Goal: Task Accomplishment & Management: Complete application form

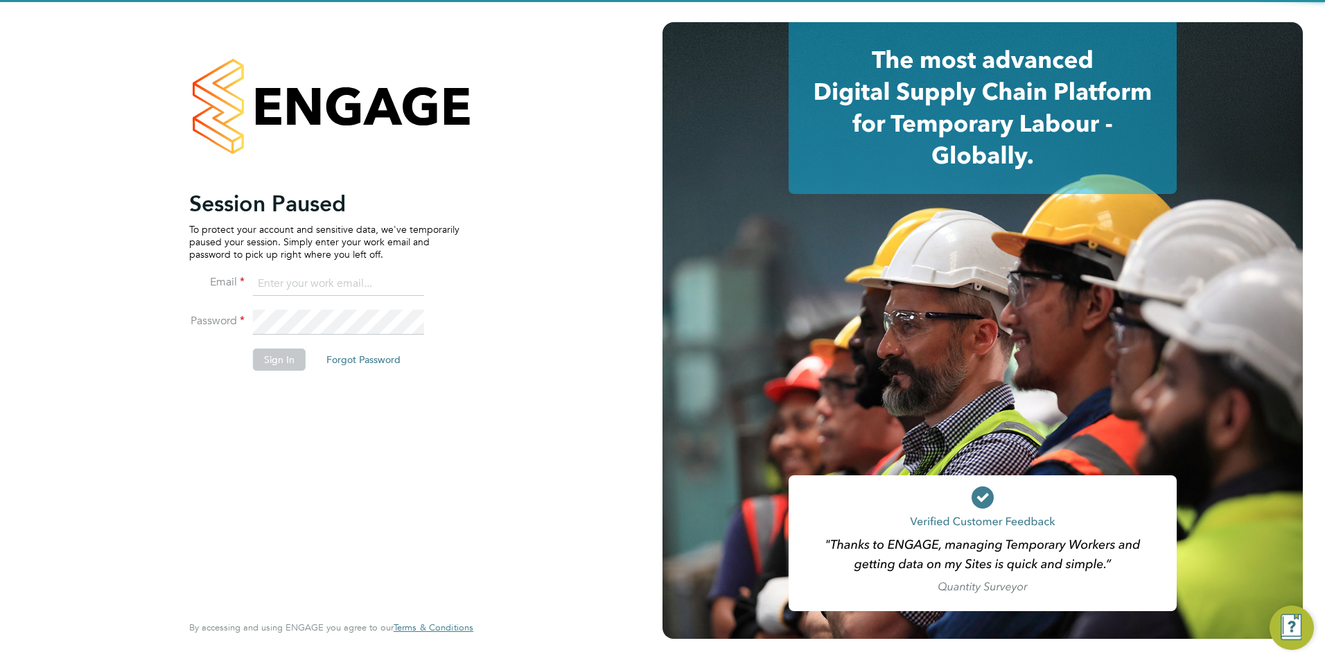
type input "wates@alliance-msp.co.uk"
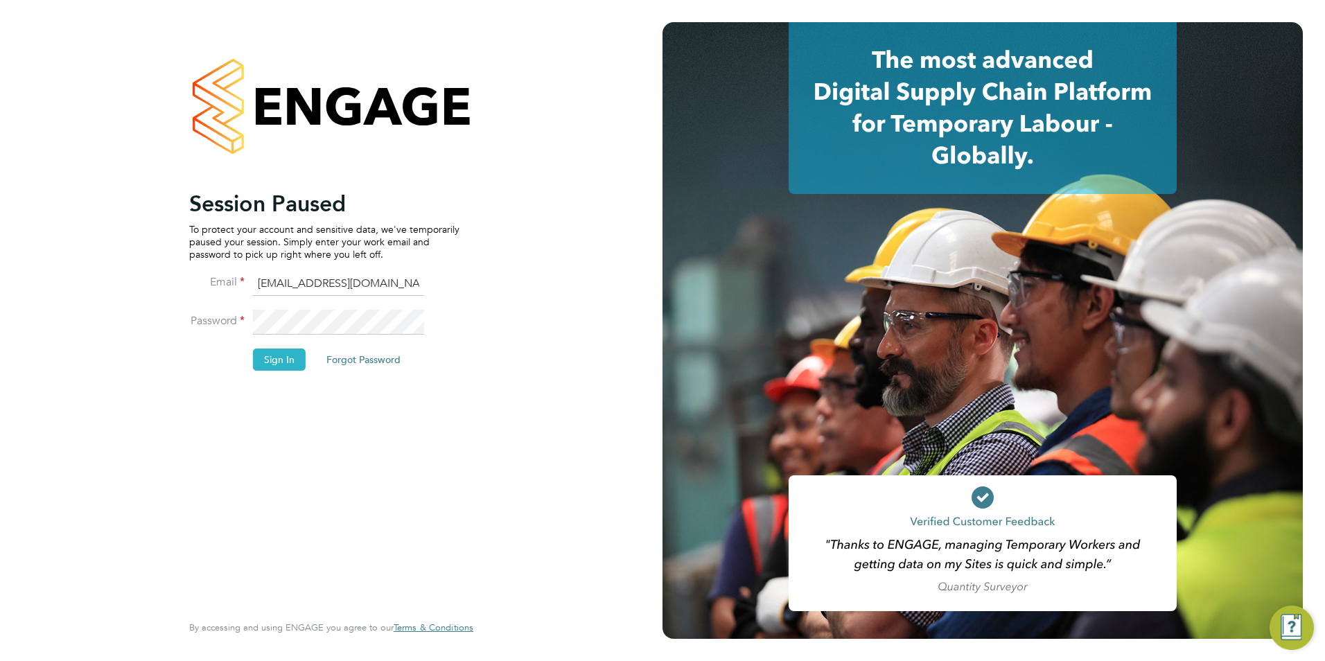
click at [254, 355] on button "Sign In" at bounding box center [279, 360] width 53 height 22
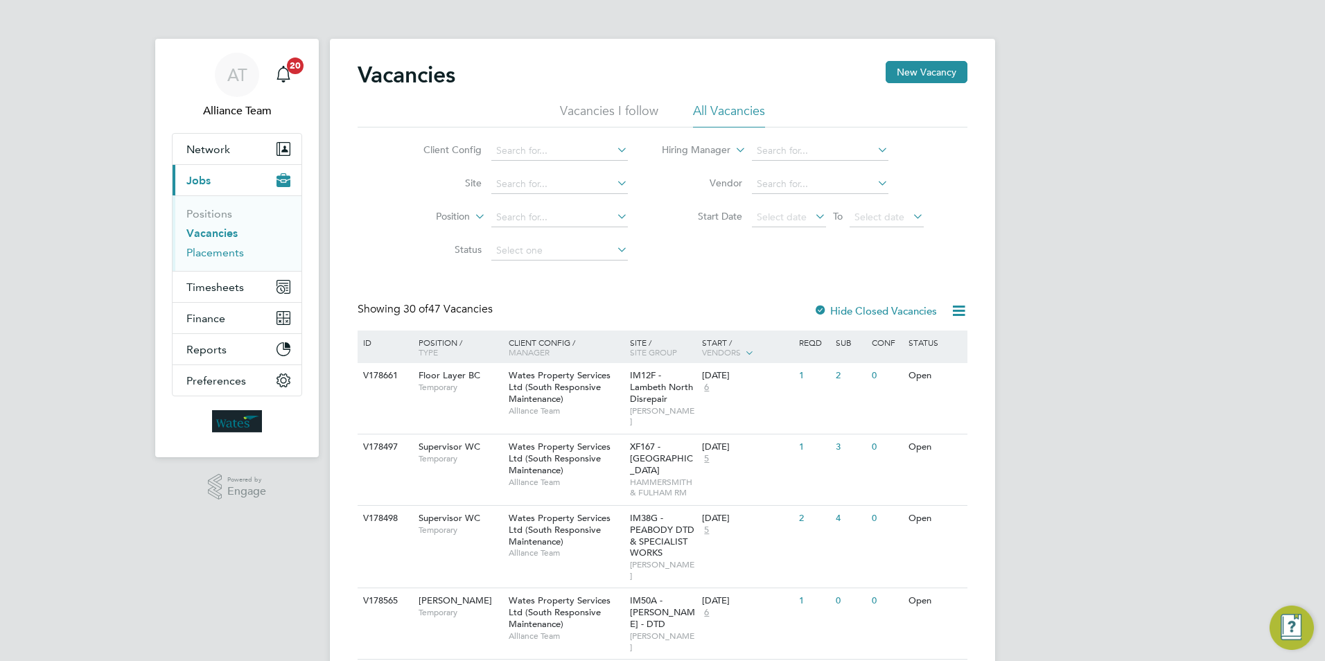
click at [207, 258] on link "Placements" at bounding box center [215, 252] width 58 height 13
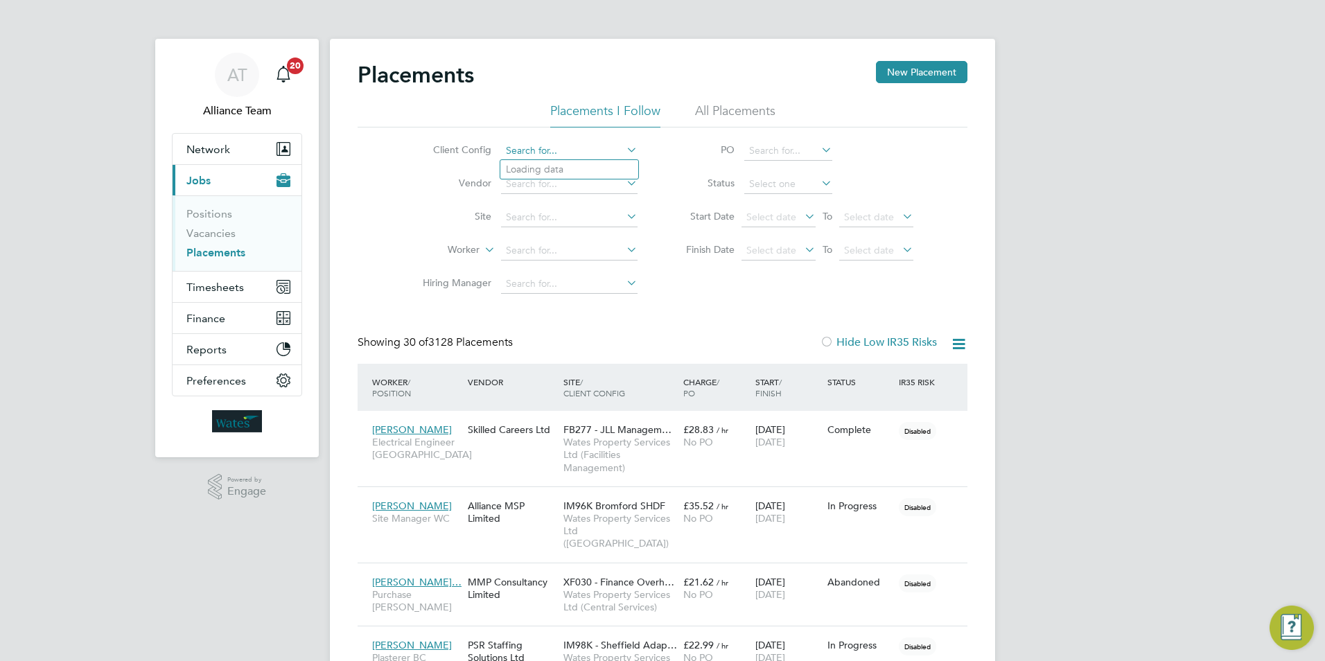
click at [544, 148] on input at bounding box center [569, 150] width 136 height 19
click at [635, 331] on li "Wates Property Services Ltd (South Responsive Maintenance)" at bounding box center [640, 339] width 281 height 19
type input "Wates Property Services Ltd (South Responsive Maintenance)"
click at [955, 349] on icon at bounding box center [958, 343] width 17 height 17
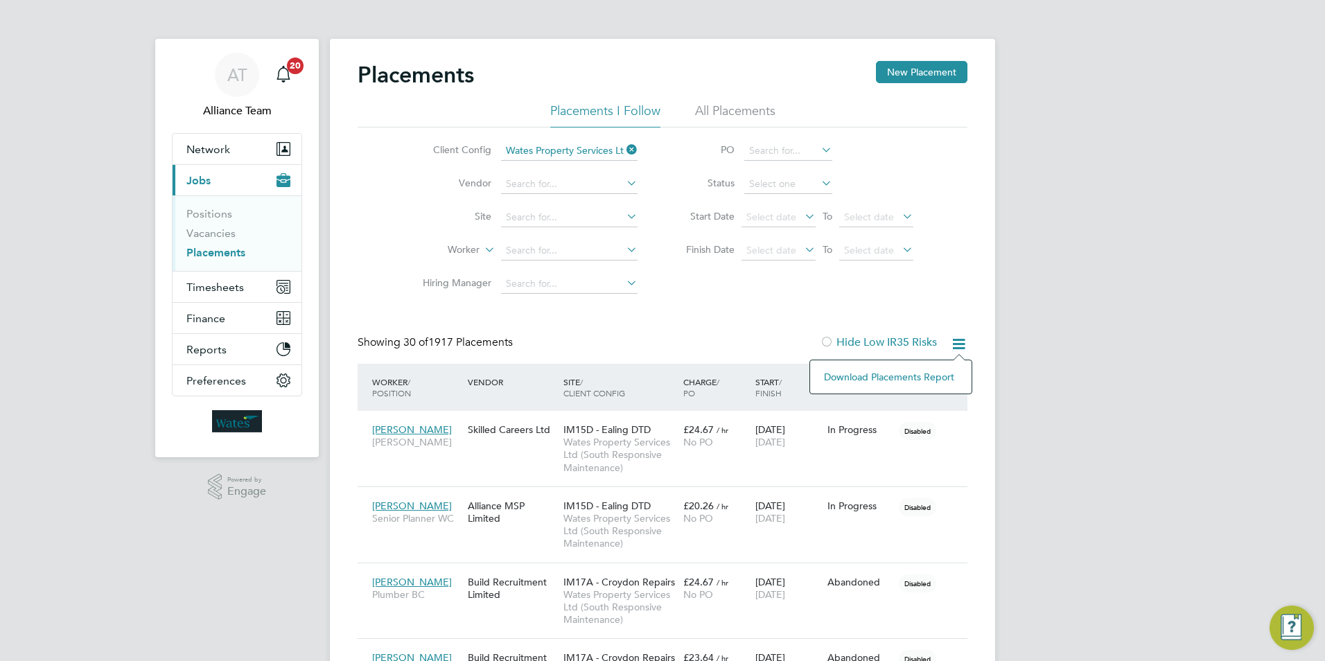
click at [860, 376] on li "Download Placements Report" at bounding box center [891, 376] width 148 height 19
click at [224, 287] on span "Timesheets" at bounding box center [215, 287] width 58 height 13
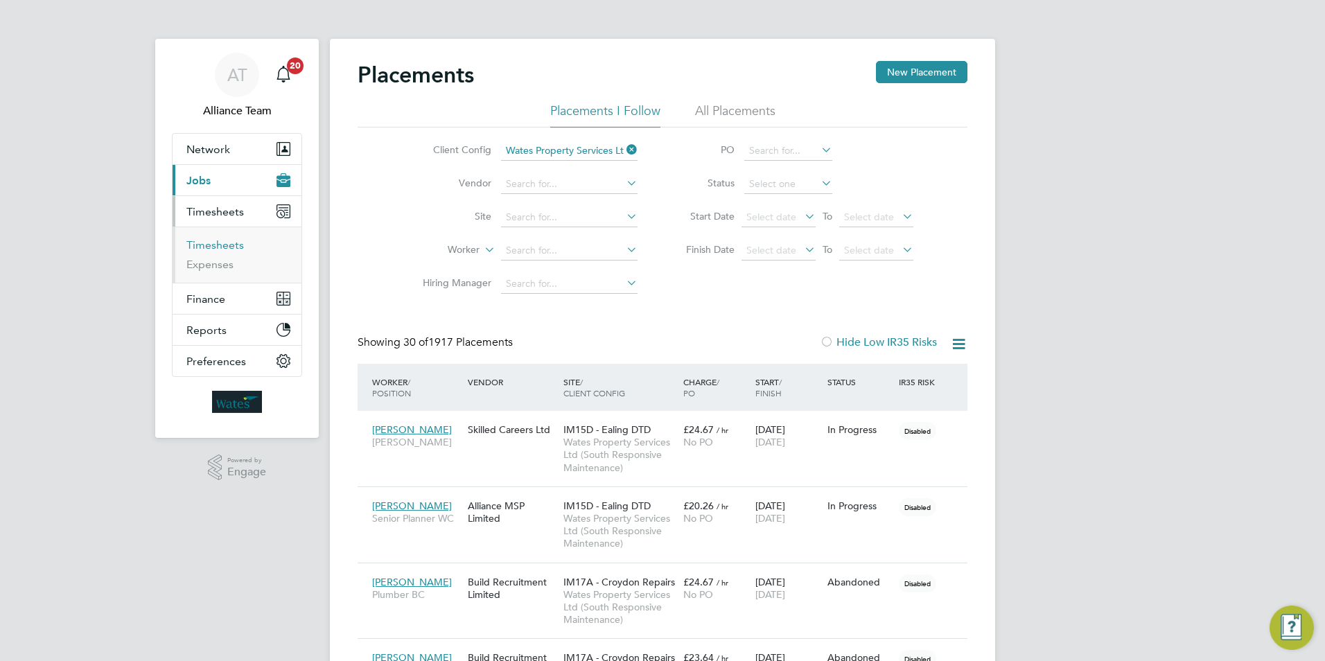
click at [226, 241] on link "Timesheets" at bounding box center [215, 244] width 58 height 13
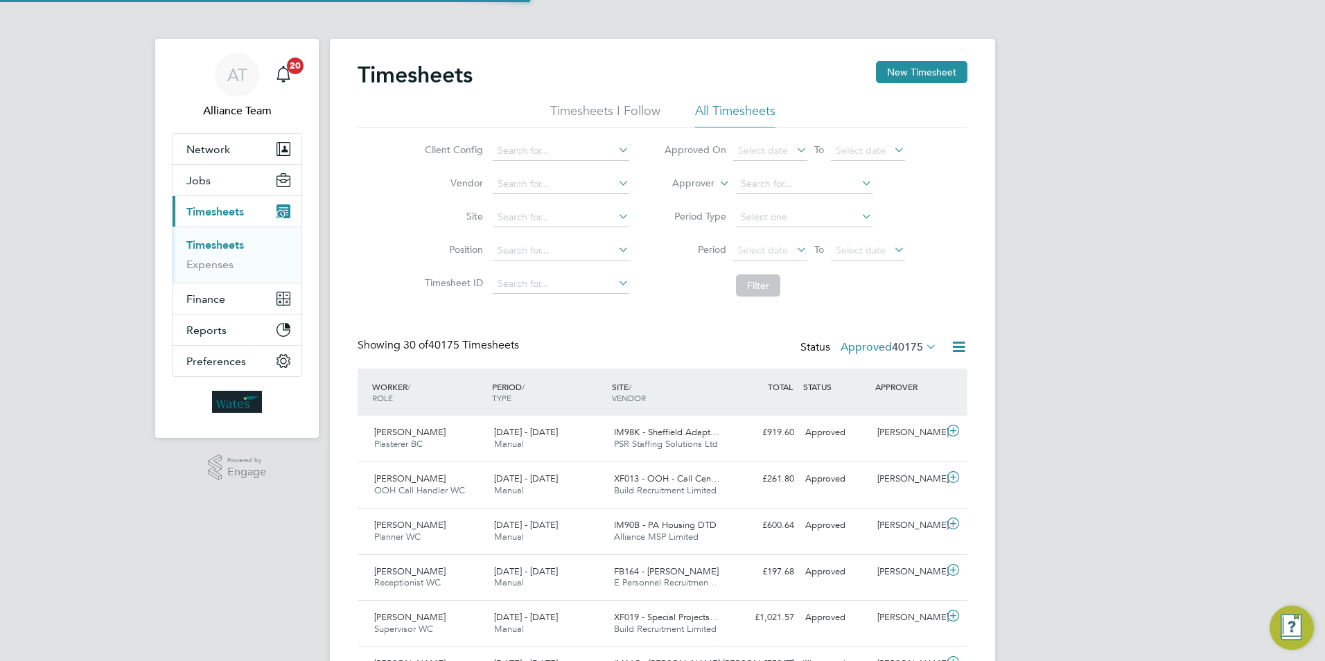
scroll to position [35, 121]
click at [687, 180] on label "Approver" at bounding box center [683, 184] width 62 height 14
click at [689, 201] on li "Worker" at bounding box center [680, 200] width 69 height 18
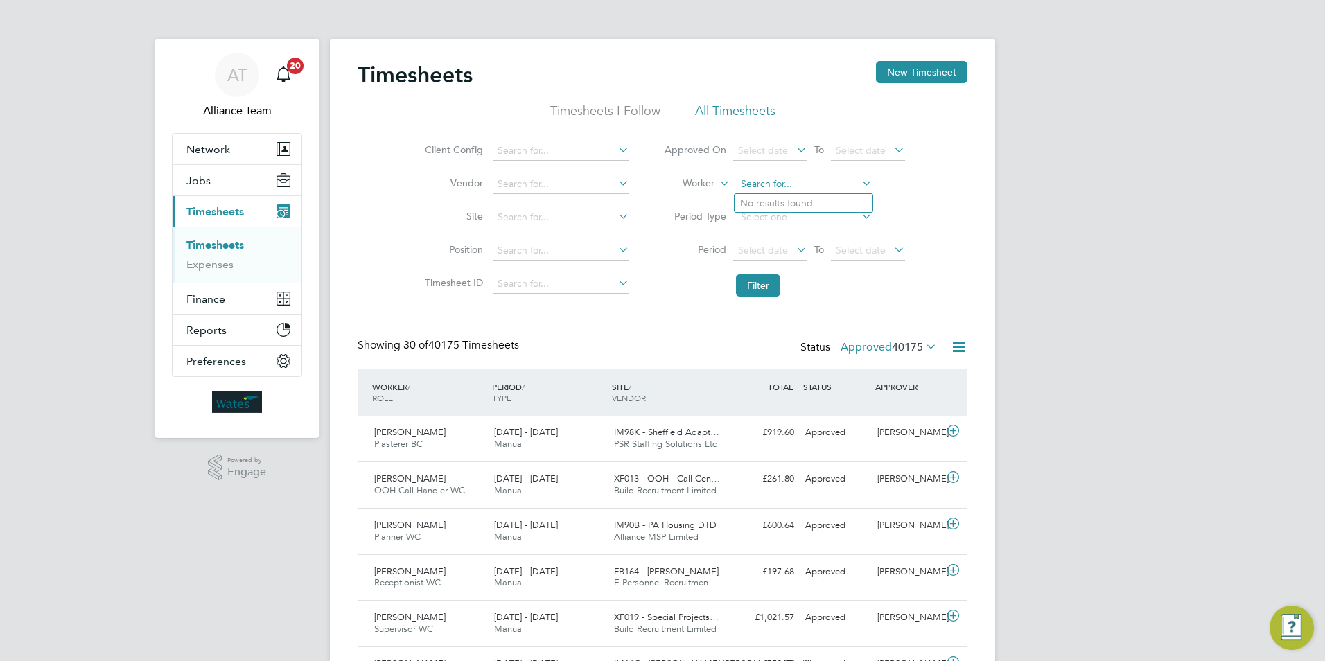
click at [748, 182] on input at bounding box center [804, 184] width 136 height 19
click at [788, 205] on li "[PERSON_NAME]" at bounding box center [803, 203] width 138 height 19
type input "[PERSON_NAME]"
click at [770, 279] on button "Filter" at bounding box center [758, 285] width 44 height 22
click at [795, 181] on input at bounding box center [804, 184] width 136 height 19
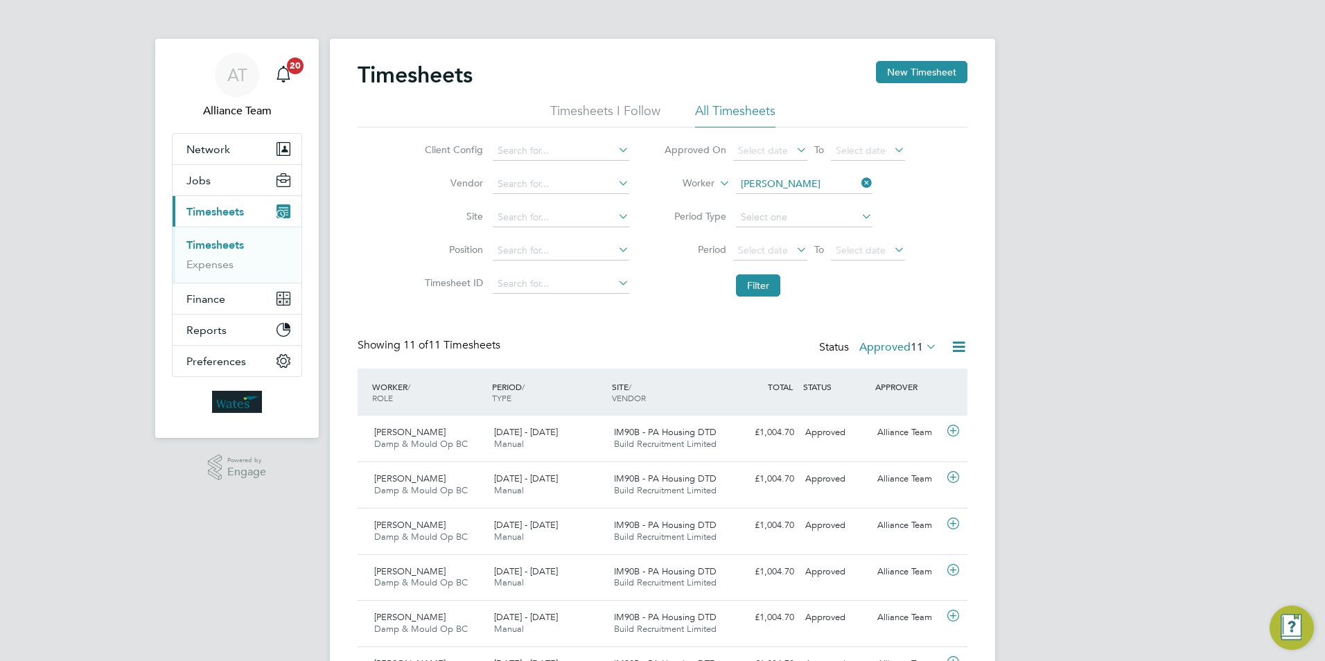
click at [820, 254] on b "[PERSON_NAME]" at bounding box center [860, 260] width 80 height 12
type input "[PERSON_NAME]"
click at [748, 276] on button "Filter" at bounding box center [758, 285] width 44 height 22
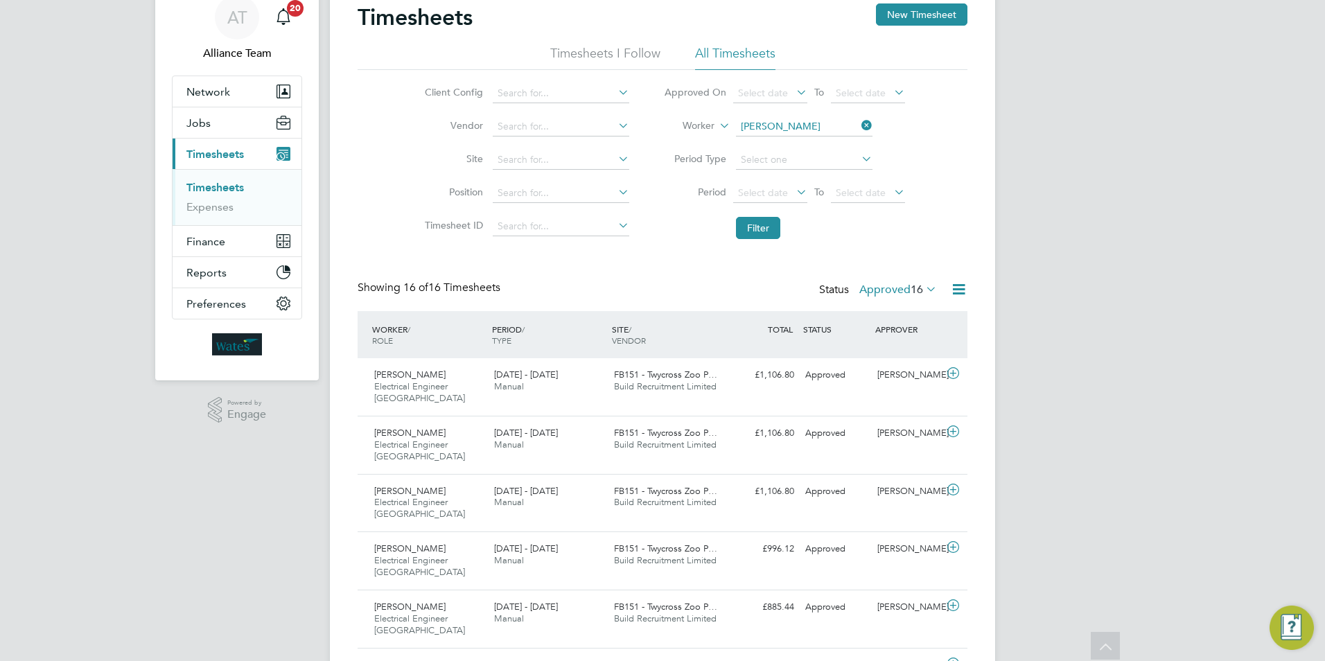
scroll to position [0, 0]
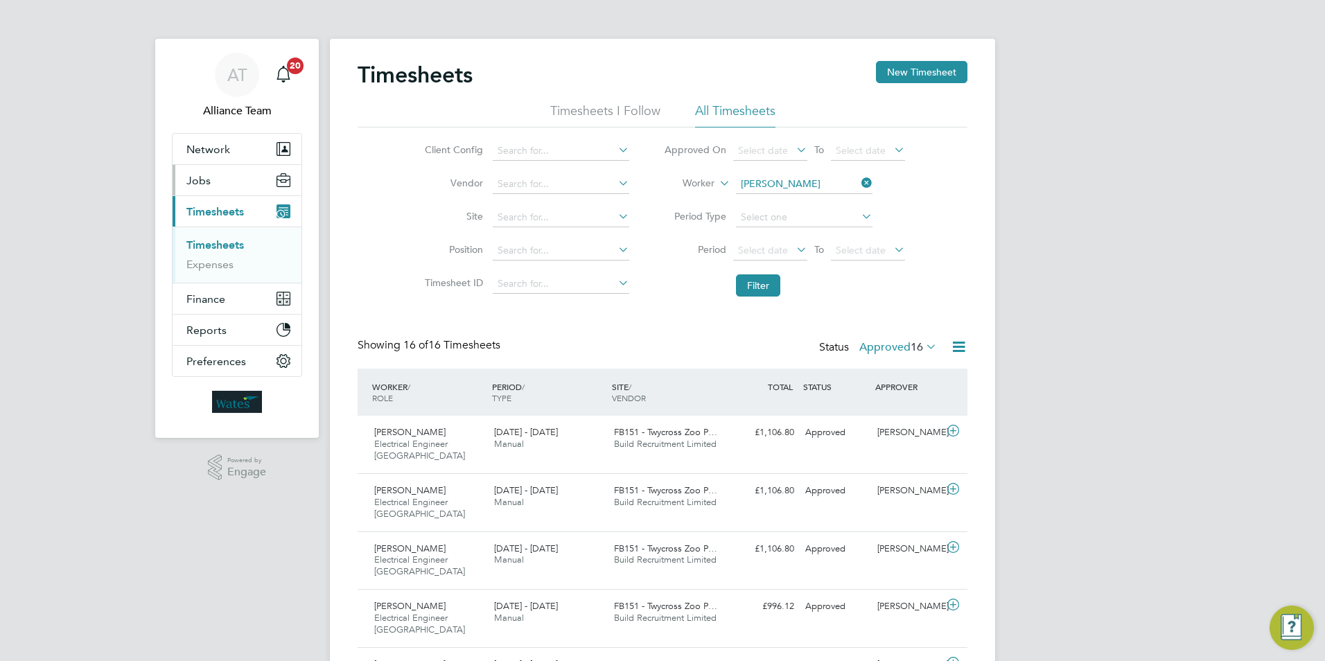
click at [207, 187] on button "Jobs" at bounding box center [237, 180] width 129 height 30
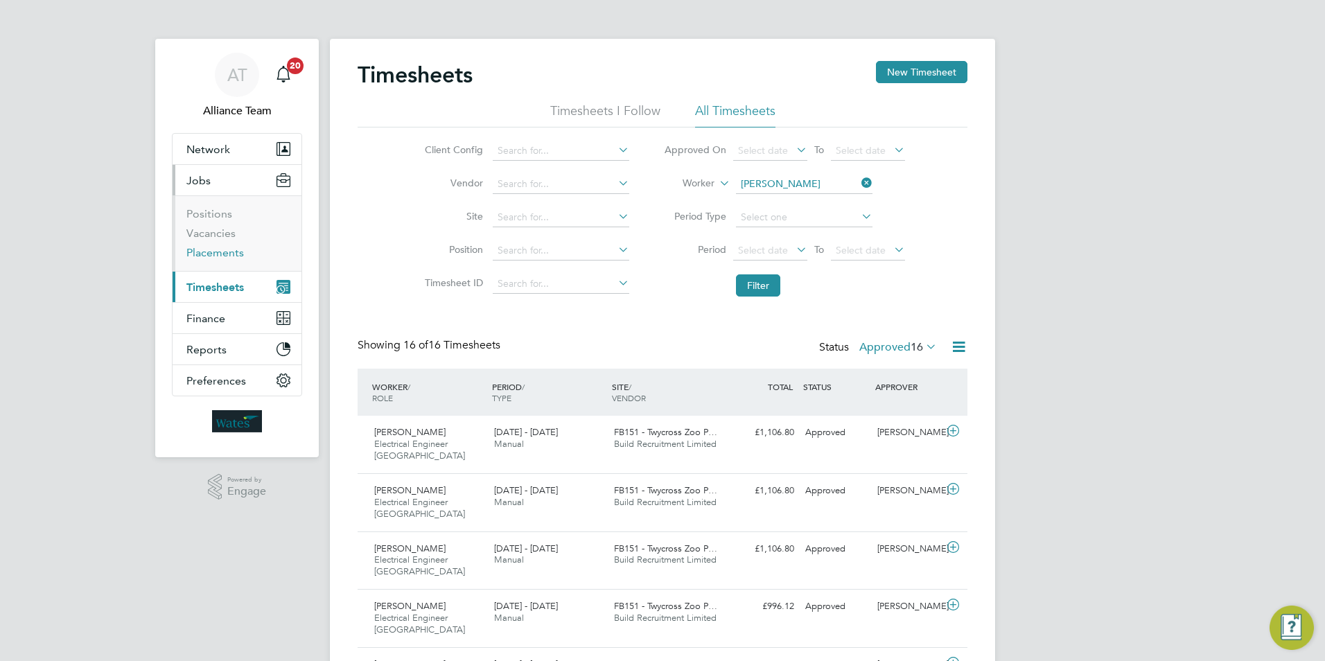
drag, startPoint x: 226, startPoint y: 254, endPoint x: 283, endPoint y: 280, distance: 62.3
click at [226, 254] on link "Placements" at bounding box center [215, 252] width 58 height 13
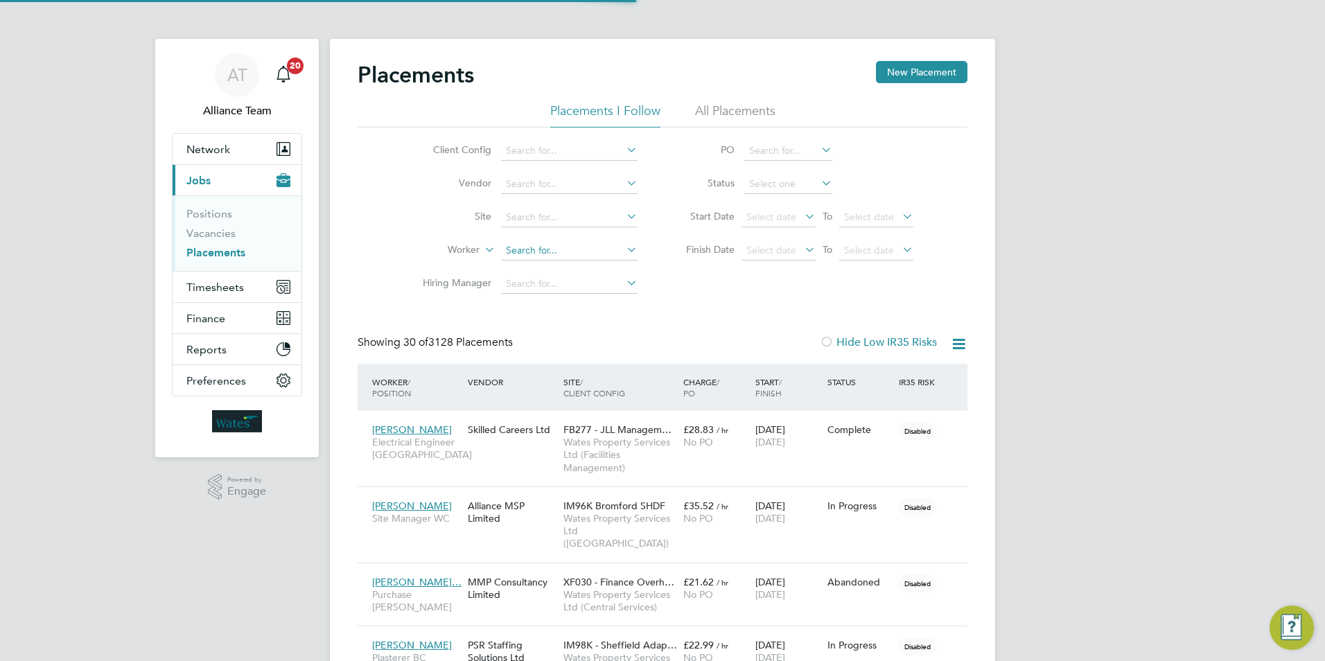
click at [532, 250] on input at bounding box center [569, 250] width 136 height 19
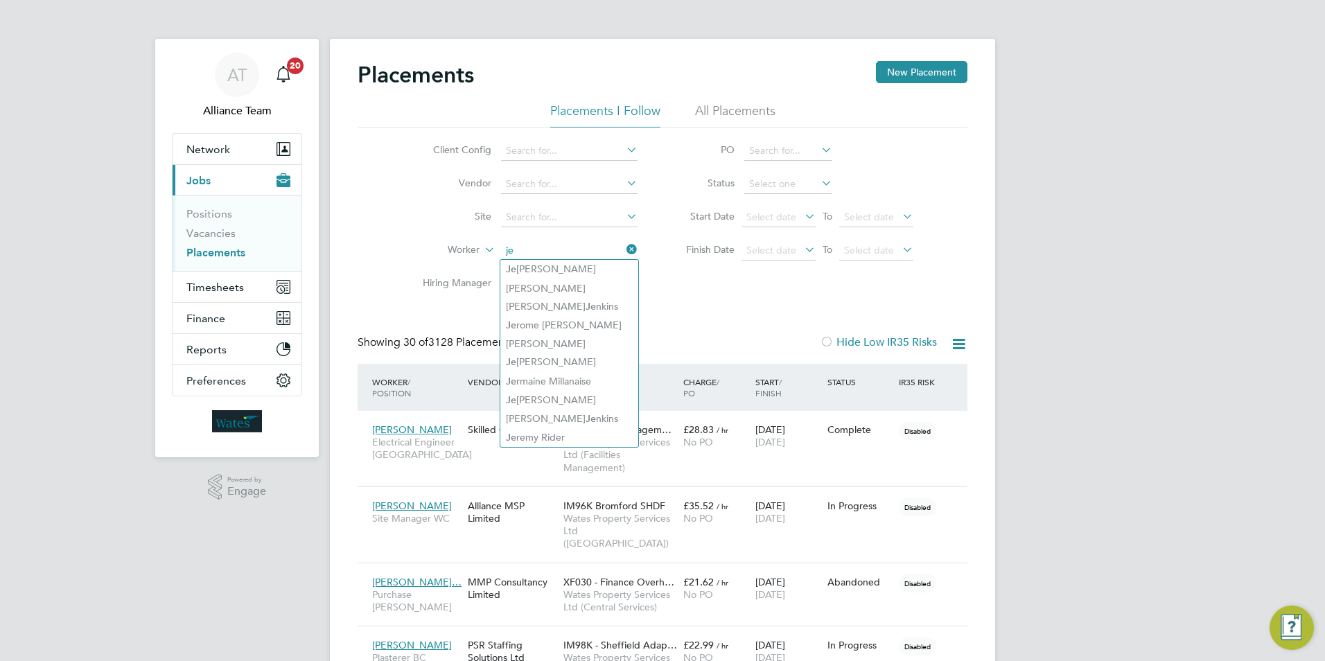
type input "j"
type input "hen"
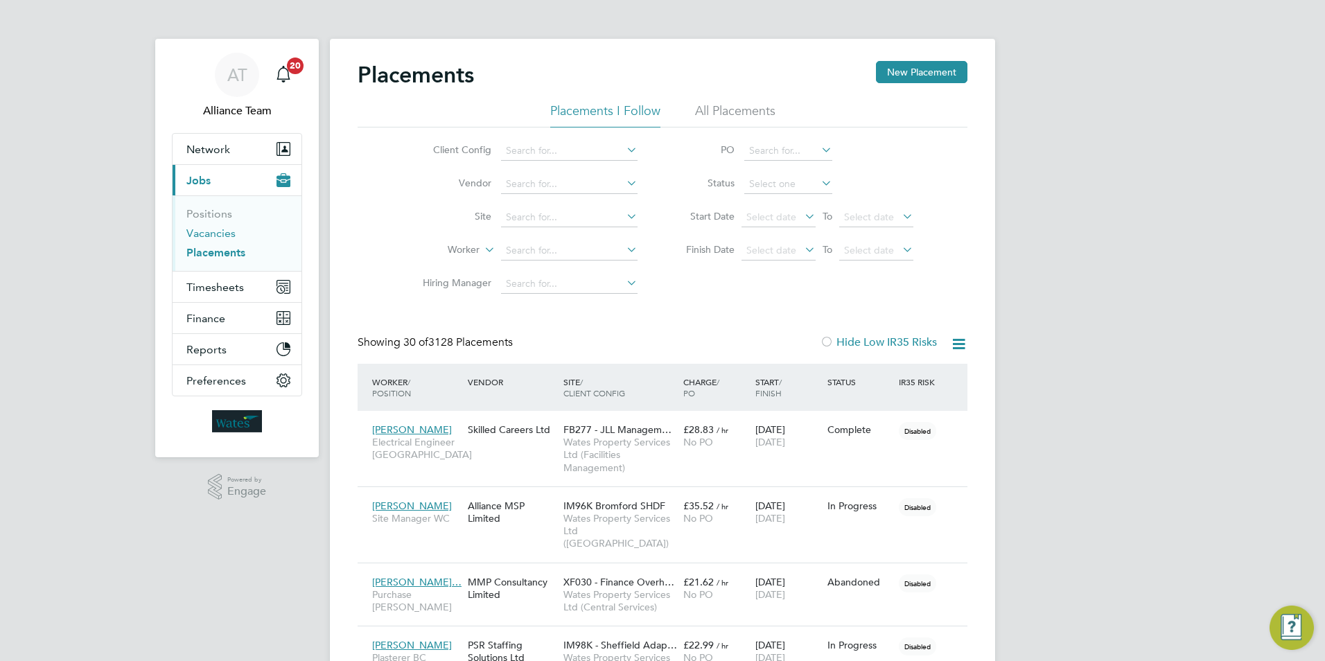
click at [212, 233] on link "Vacancies" at bounding box center [210, 233] width 49 height 13
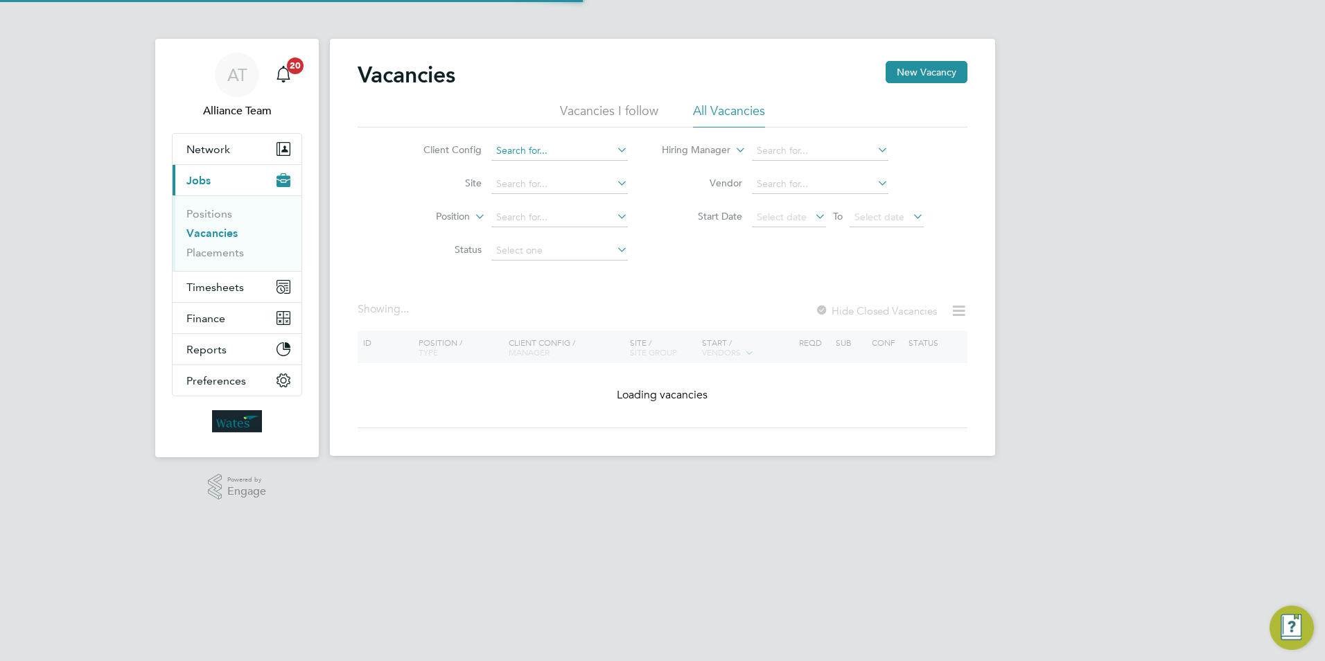
click at [555, 158] on input at bounding box center [559, 150] width 136 height 19
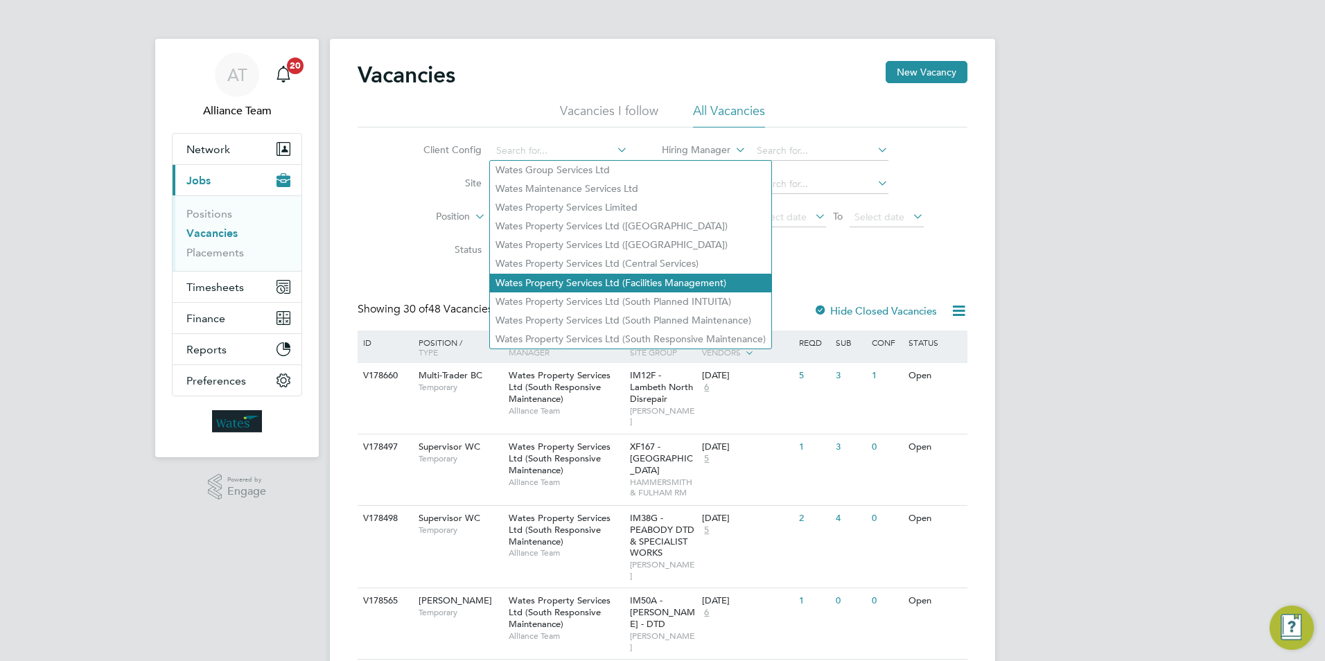
click at [616, 274] on li "Wates Property Services Ltd (Facilities Management)" at bounding box center [630, 283] width 281 height 19
type input "Wates Property Services Ltd (Facilities Management)"
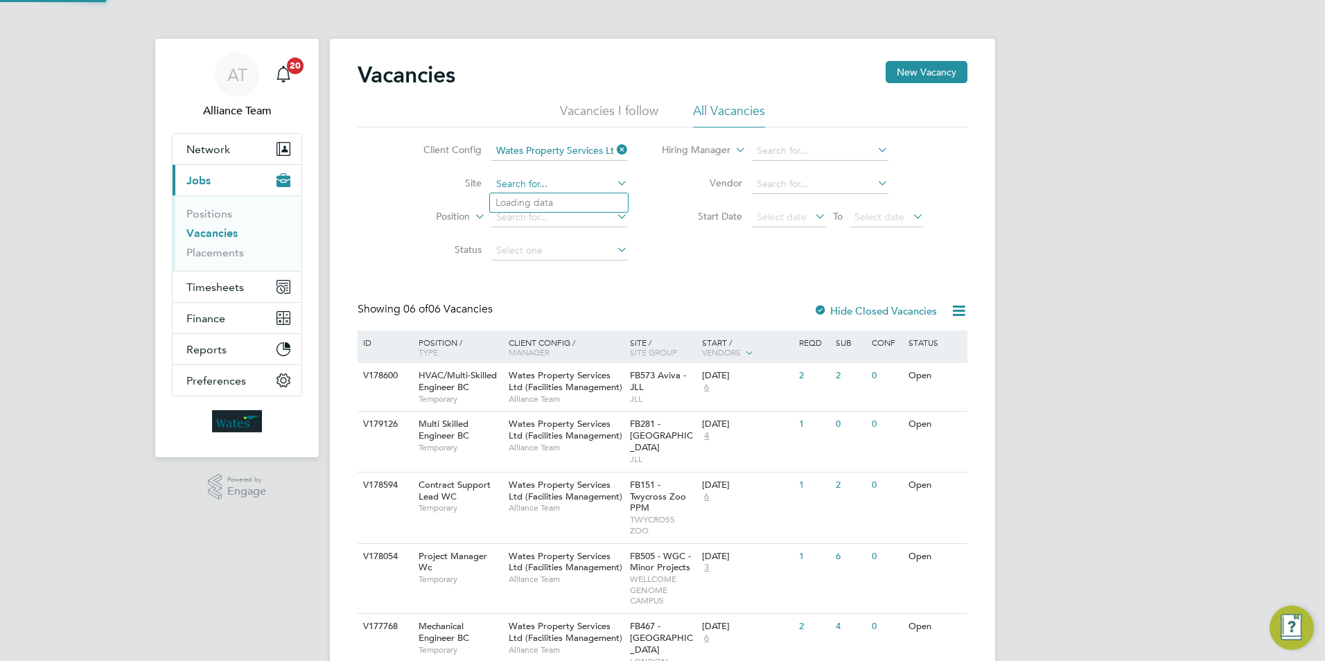
click at [563, 179] on input at bounding box center [559, 184] width 136 height 19
type input "t"
click at [547, 170] on li "Site" at bounding box center [515, 184] width 261 height 33
click at [614, 148] on icon at bounding box center [614, 149] width 0 height 19
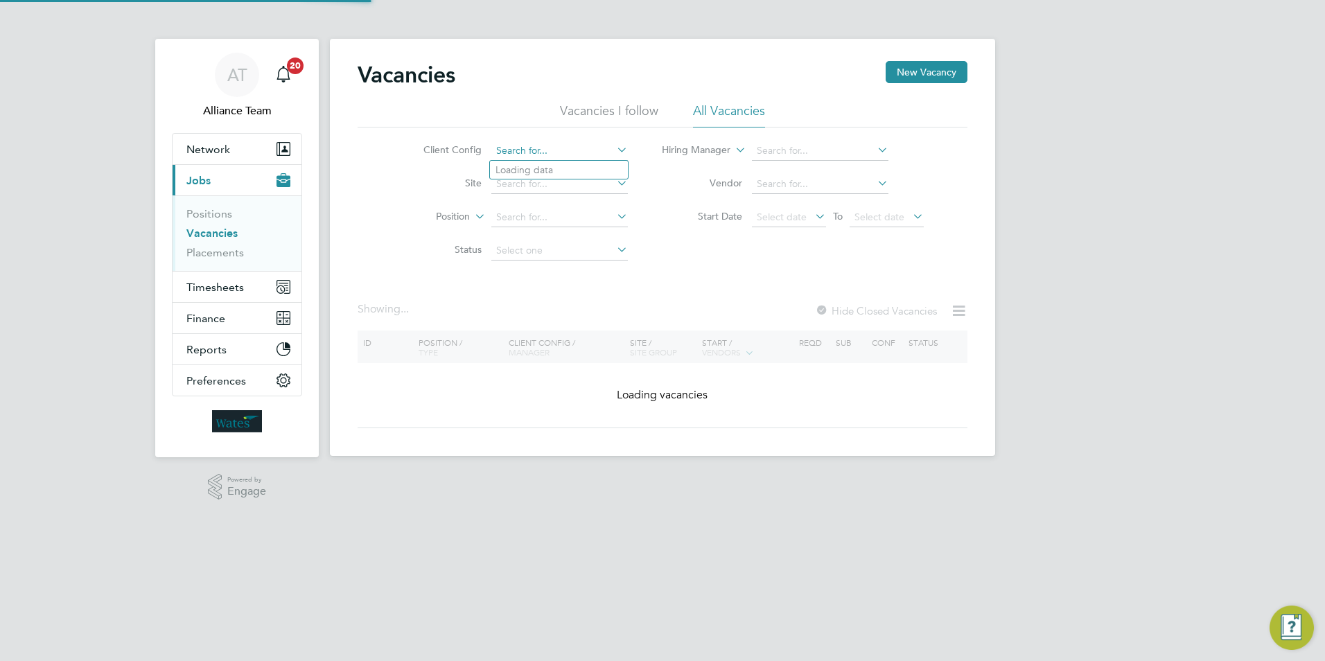
click at [579, 148] on input at bounding box center [559, 150] width 136 height 19
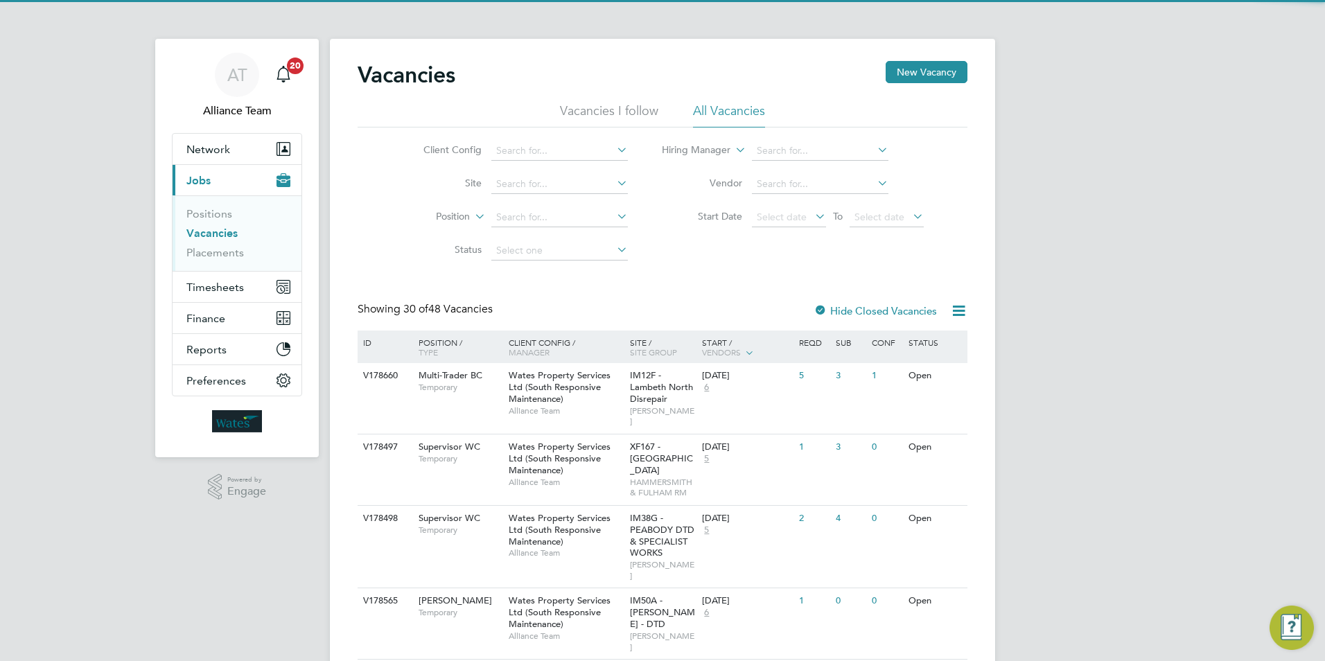
click at [615, 275] on li "Wates Property Services Ltd (Facilities Management)" at bounding box center [630, 283] width 281 height 19
type input "Wates Property Services Ltd (Facilities Management)"
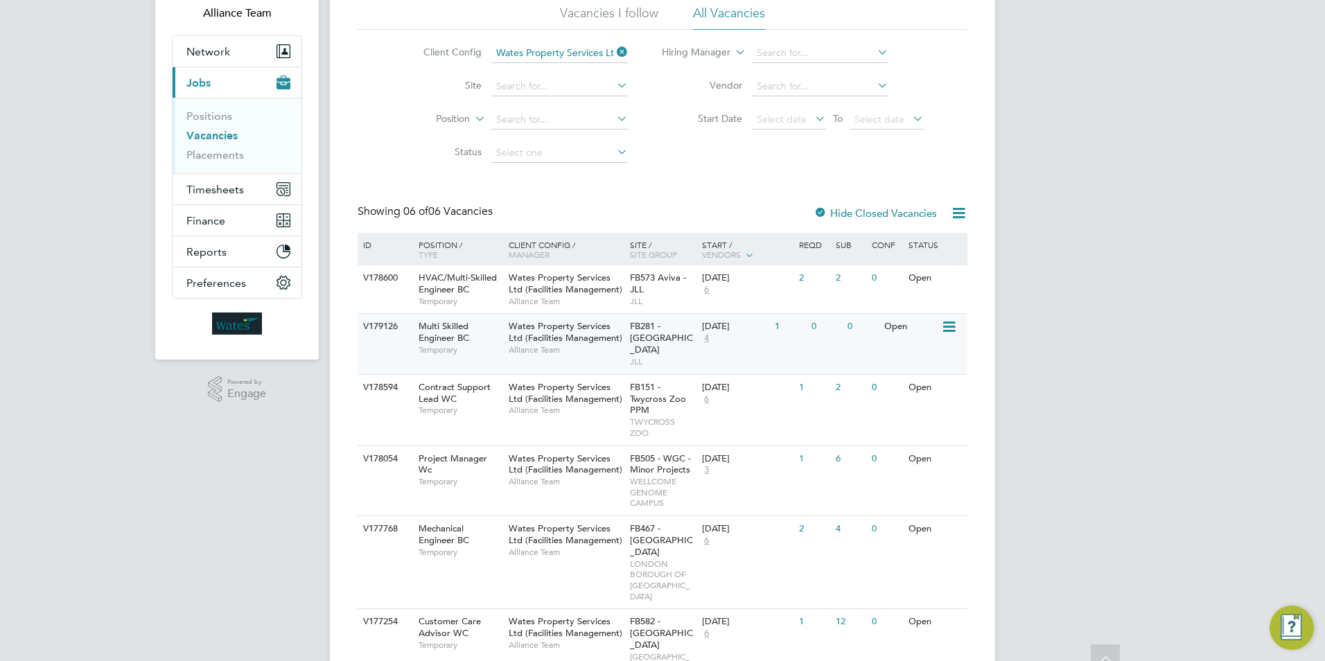
scroll to position [121, 0]
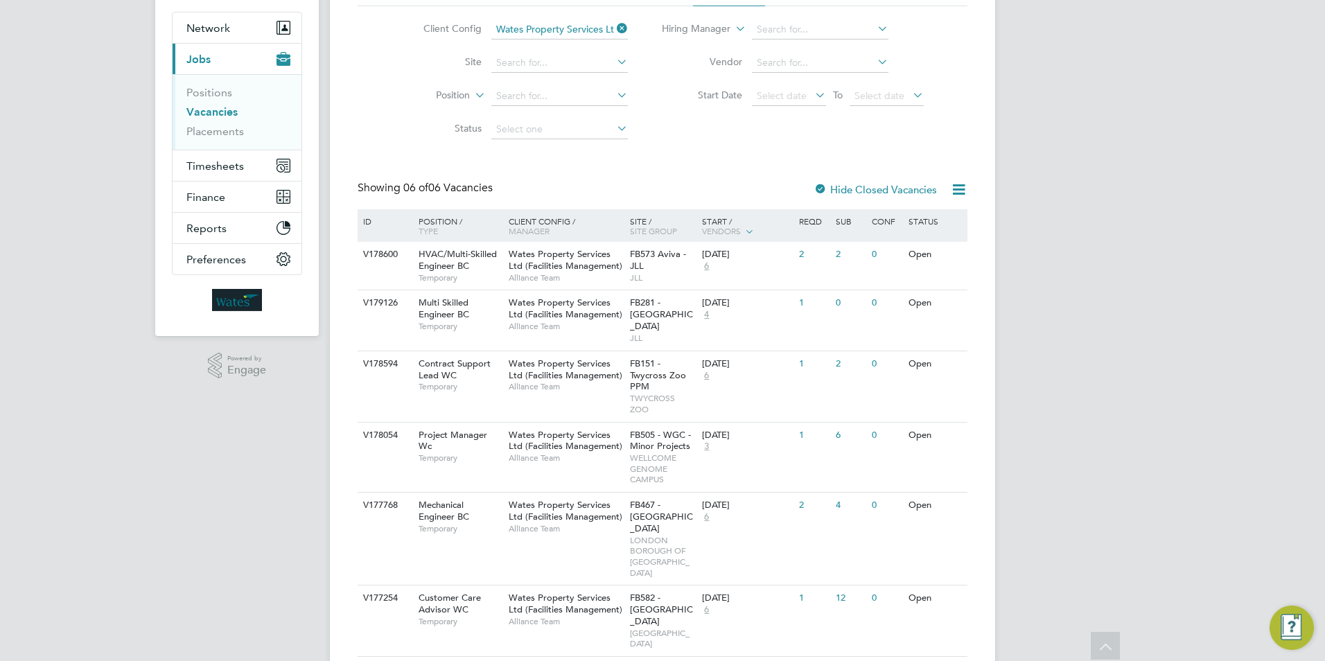
click at [814, 189] on div at bounding box center [820, 191] width 14 height 14
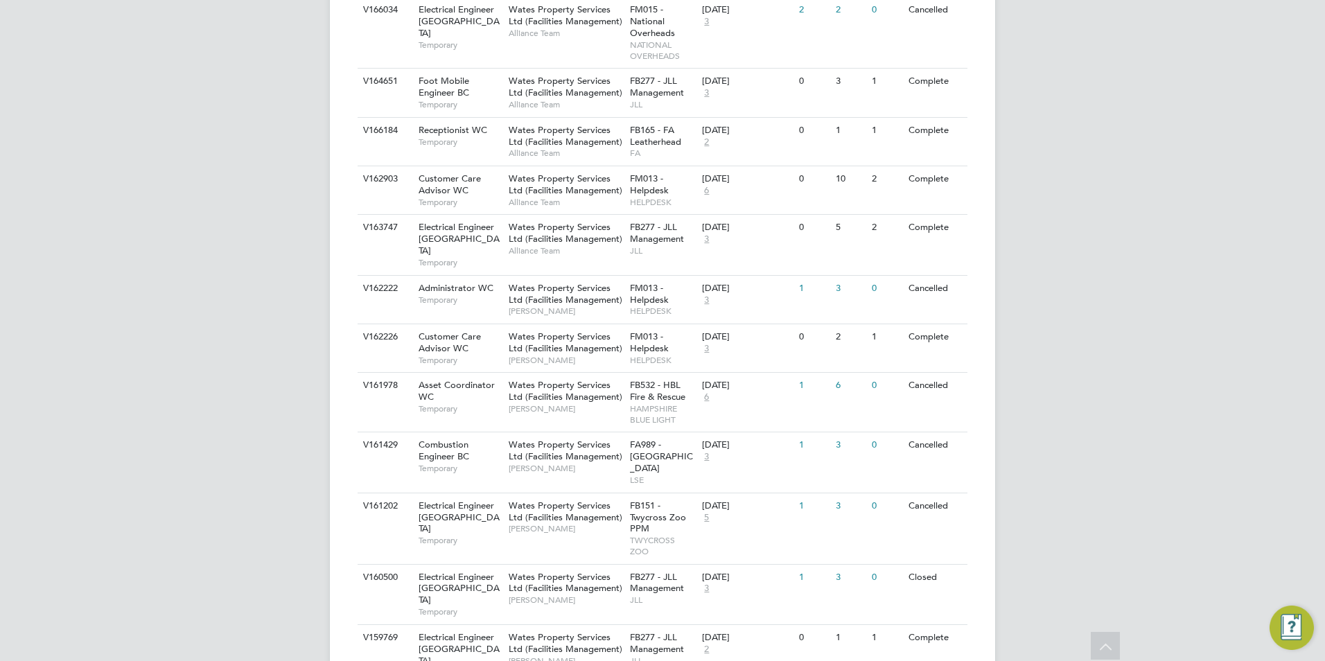
scroll to position [1386, 0]
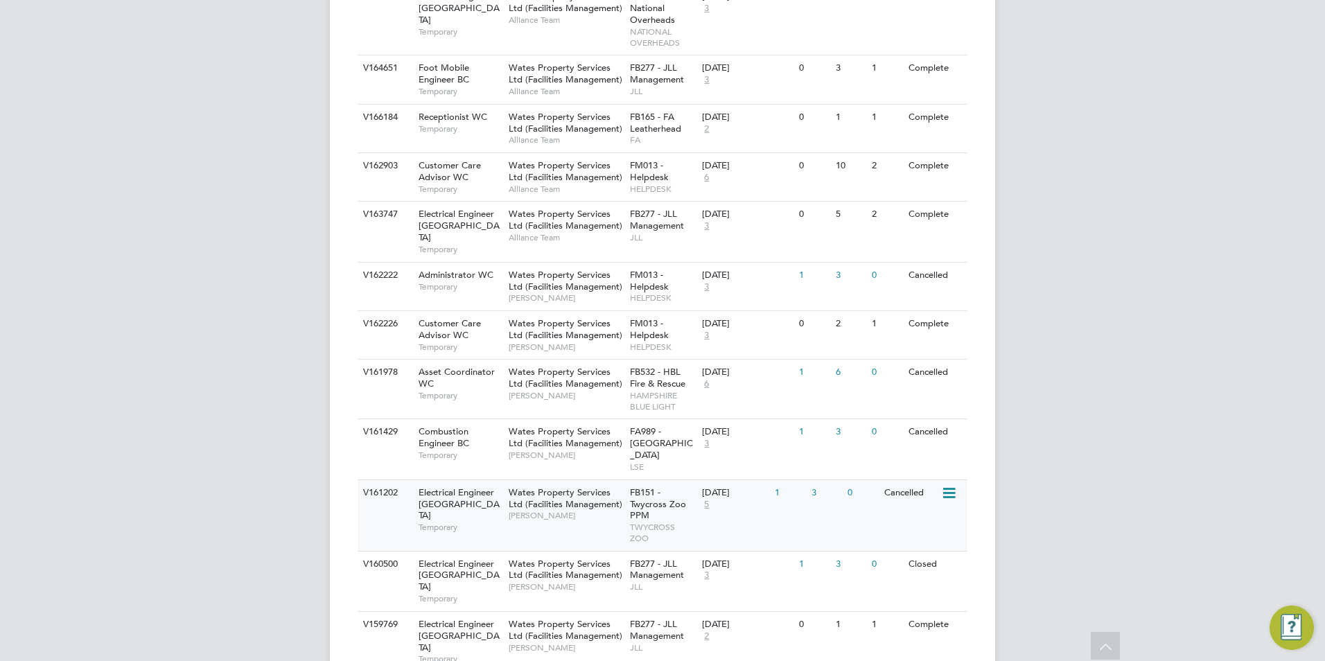
click at [542, 486] on span "Wates Property Services Ltd (Facilities Management)" at bounding box center [566, 498] width 114 height 24
